Goal: Browse casually

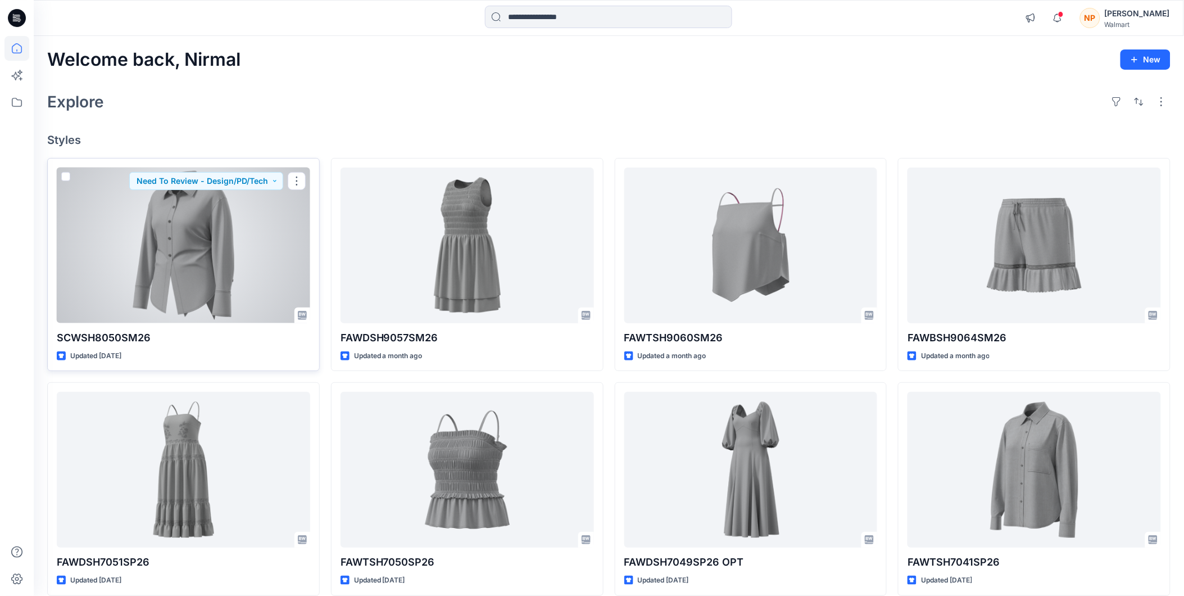
click at [153, 262] on div at bounding box center [184, 246] width 254 height 156
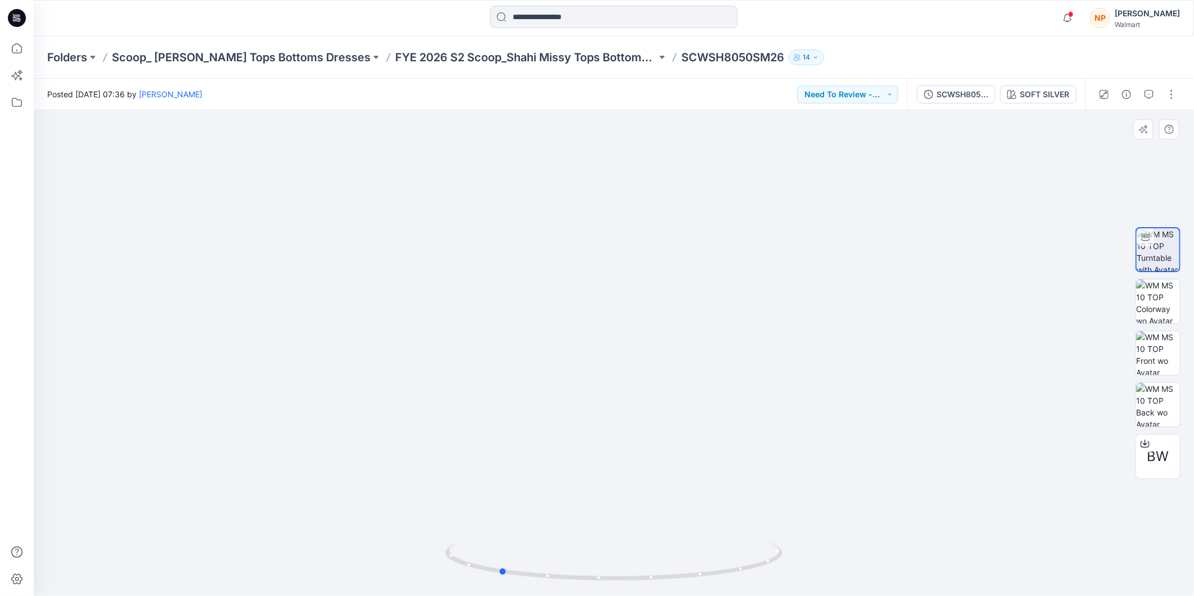
drag, startPoint x: 709, startPoint y: 576, endPoint x: 932, endPoint y: 576, distance: 222.6
click at [932, 576] on div at bounding box center [614, 353] width 1160 height 486
drag, startPoint x: 738, startPoint y: 571, endPoint x: 717, endPoint y: 549, distance: 30.2
click at [717, 549] on icon at bounding box center [615, 562] width 340 height 42
drag, startPoint x: 677, startPoint y: 580, endPoint x: 807, endPoint y: 542, distance: 135.6
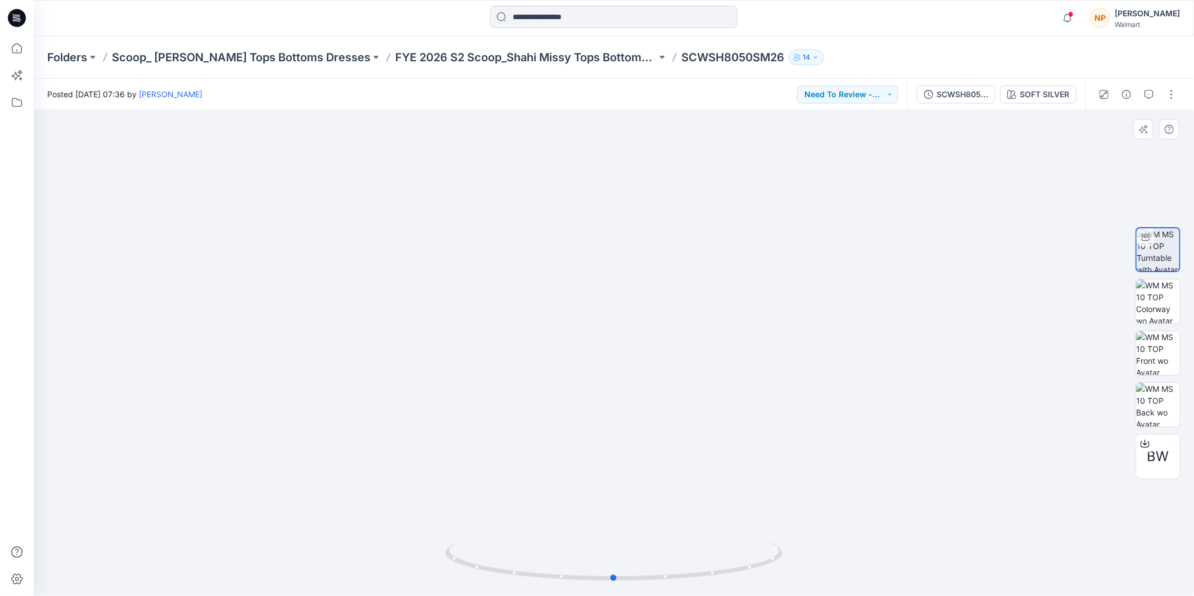
click at [813, 547] on div at bounding box center [614, 353] width 1160 height 486
click at [1150, 90] on icon "button" at bounding box center [1148, 94] width 9 height 9
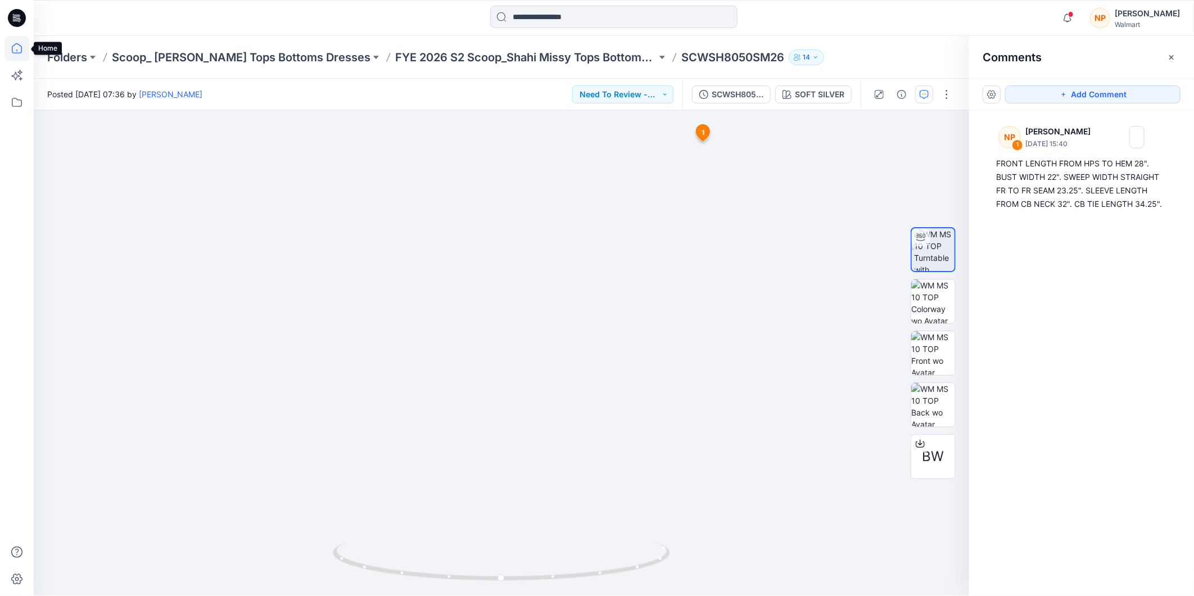
click at [15, 46] on icon at bounding box center [16, 48] width 25 height 25
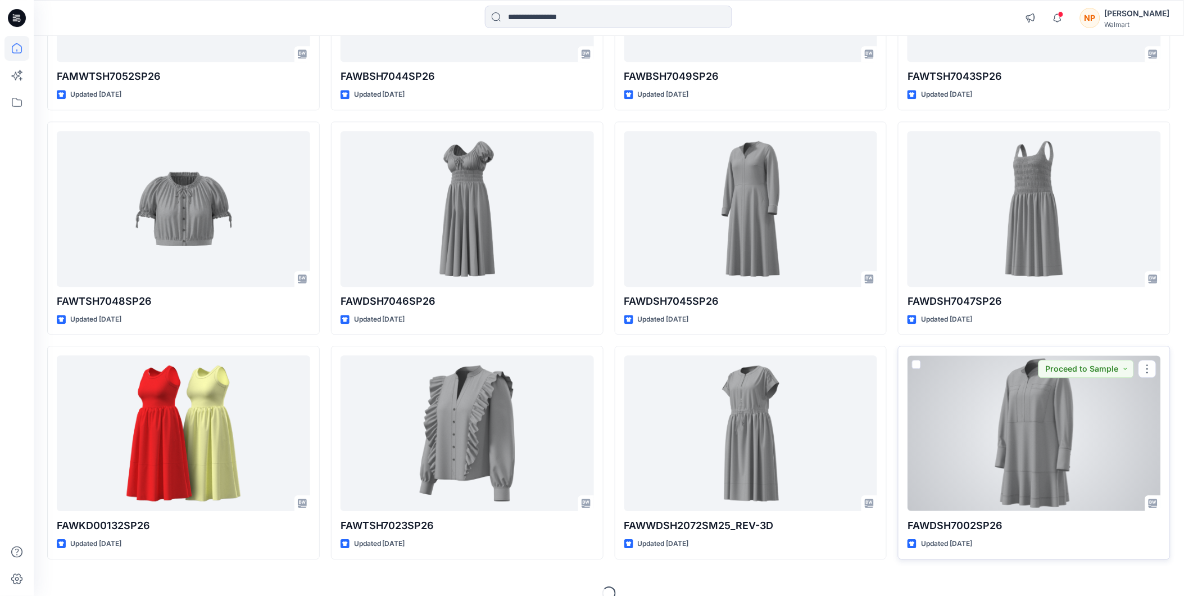
scroll to position [952, 0]
